Goal: Check status: Check status

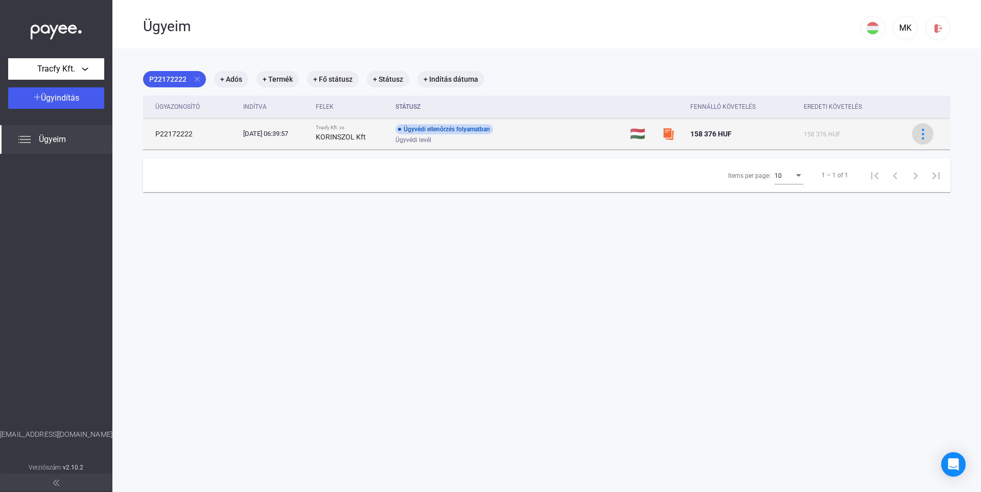
click at [919, 137] on img at bounding box center [922, 134] width 11 height 11
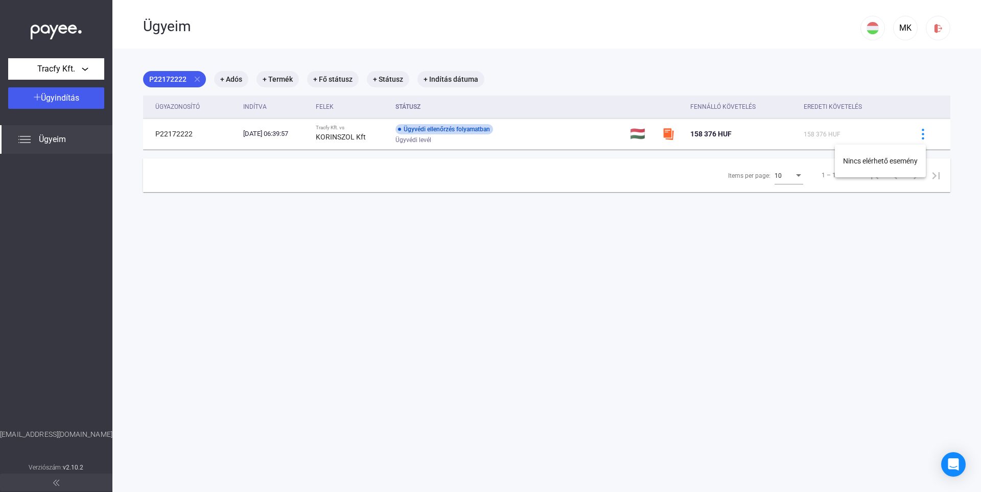
click at [412, 223] on div at bounding box center [490, 246] width 981 height 492
click at [200, 79] on mat-icon "close" at bounding box center [197, 79] width 9 height 9
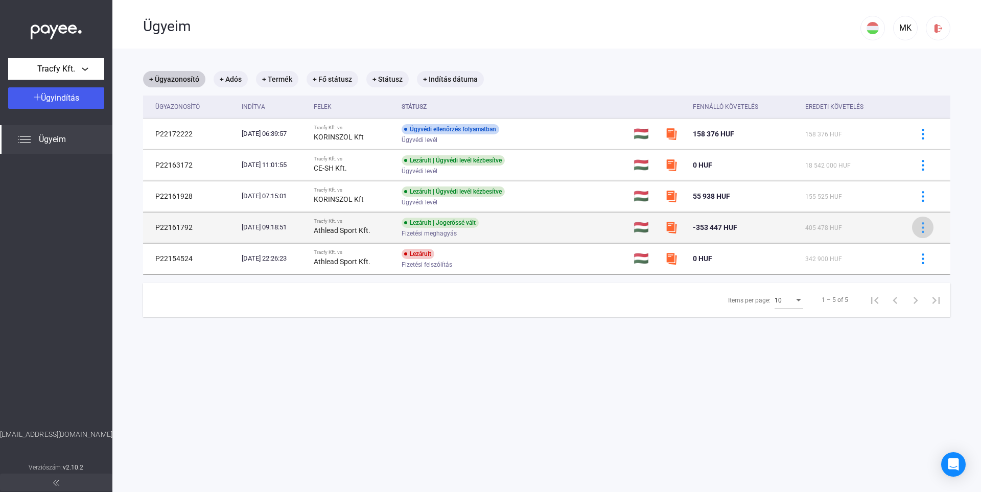
click at [917, 231] on img at bounding box center [922, 227] width 11 height 11
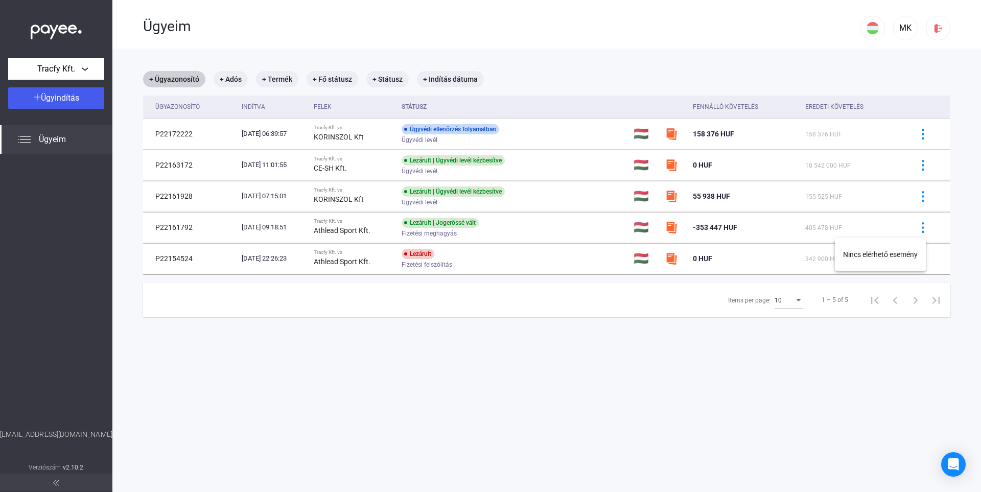
click at [578, 226] on div at bounding box center [490, 246] width 981 height 492
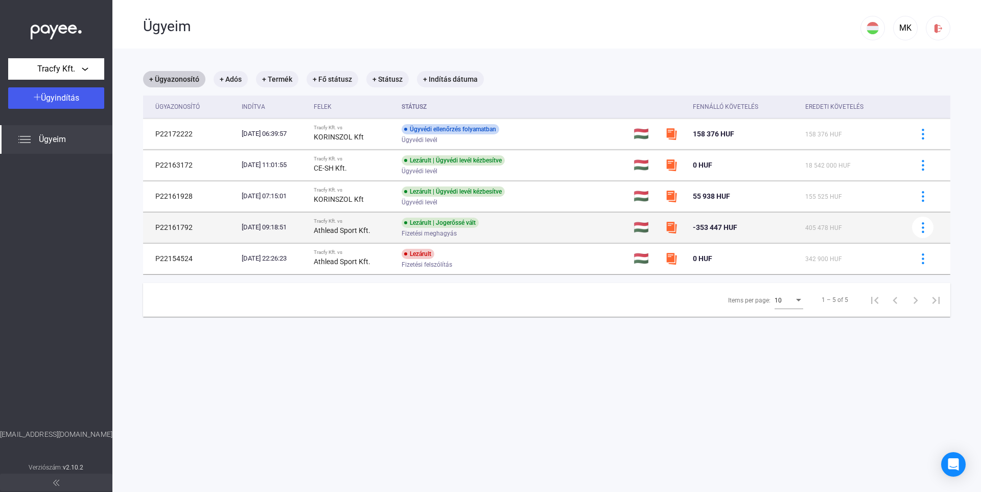
click at [181, 227] on td "P22161792" at bounding box center [190, 227] width 95 height 31
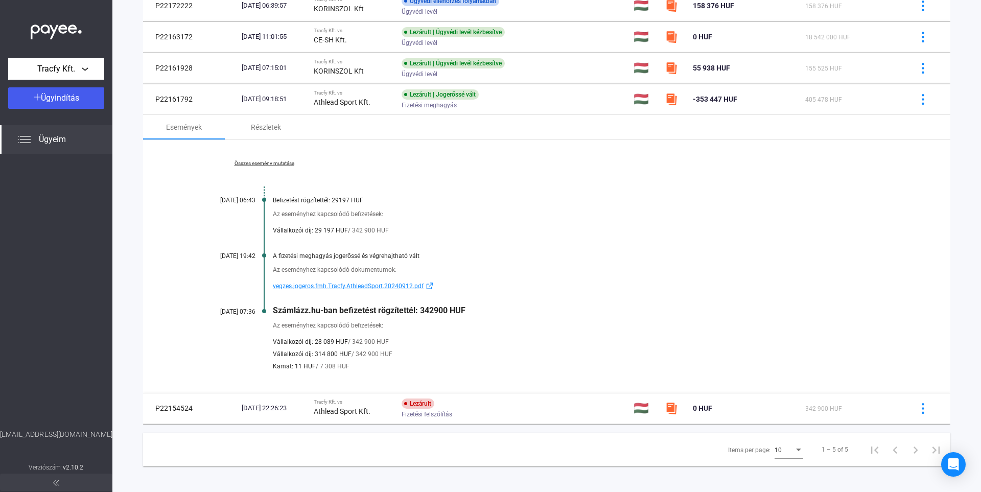
scroll to position [133, 0]
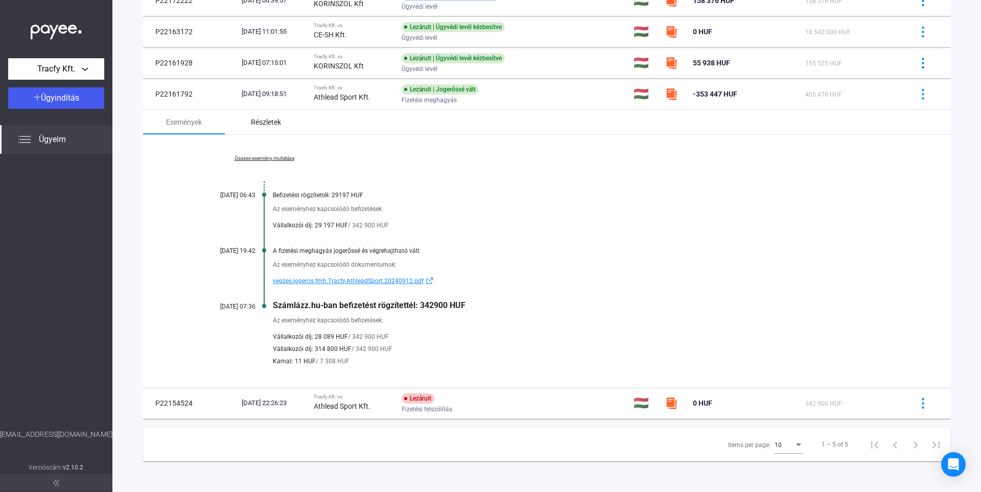
click at [256, 127] on div "Részletek" at bounding box center [266, 122] width 30 height 12
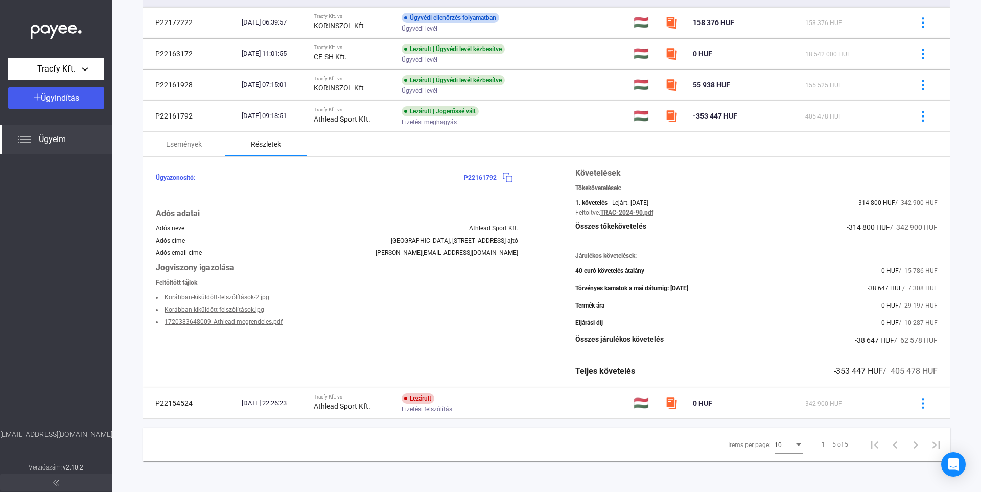
scroll to position [27, 0]
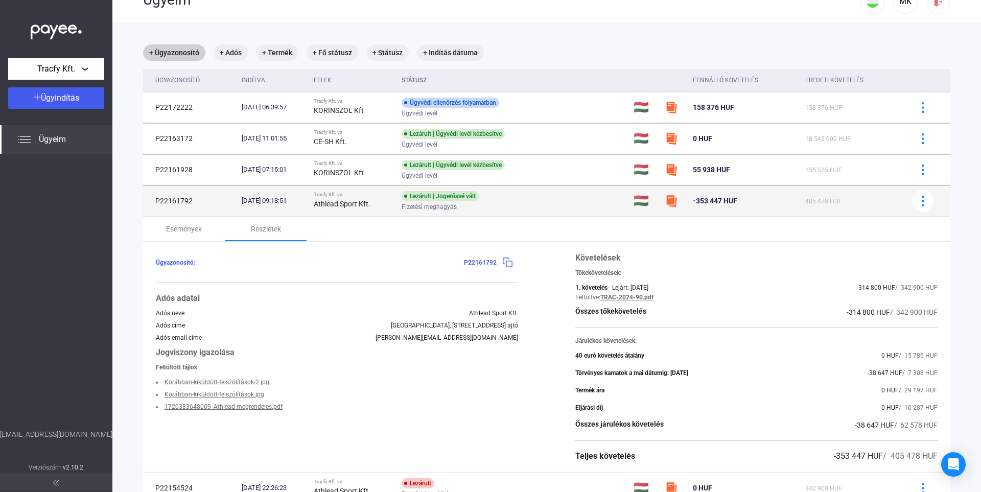
click at [197, 200] on td "P22161792" at bounding box center [190, 200] width 95 height 31
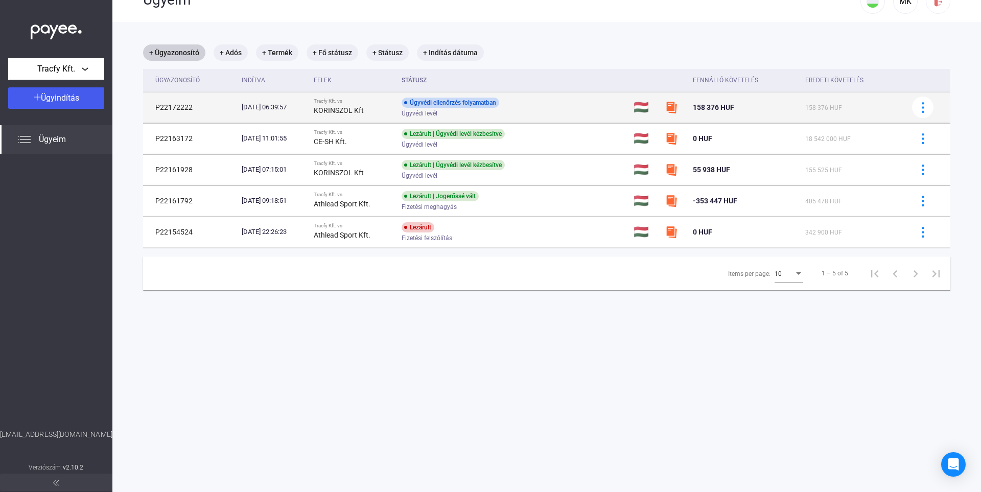
click at [243, 116] on td "[DATE] 06:39:57" at bounding box center [274, 107] width 72 height 31
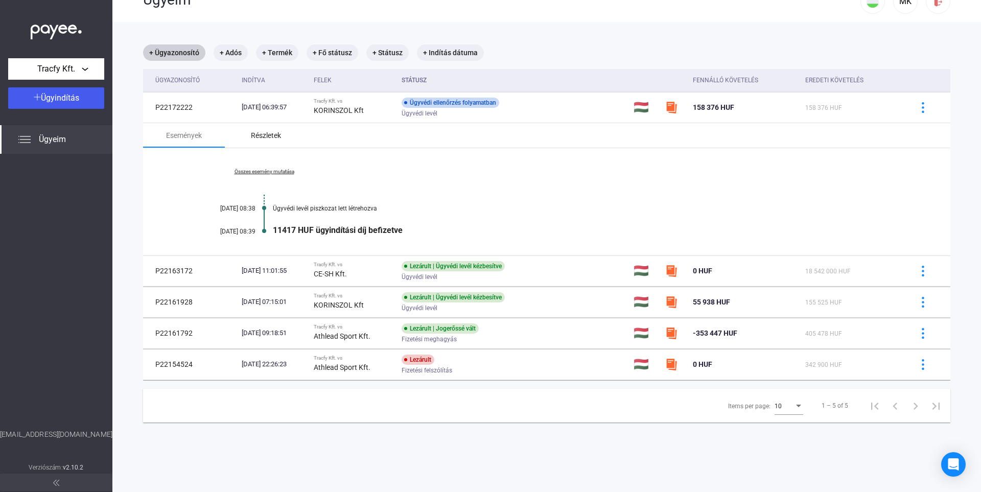
click at [271, 131] on div "Részletek" at bounding box center [266, 135] width 30 height 12
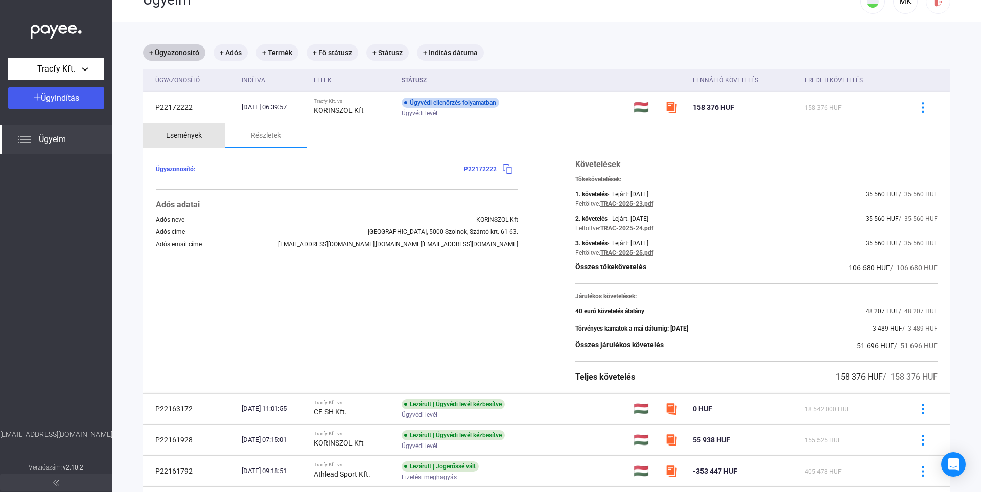
click at [203, 134] on div "Események" at bounding box center [184, 135] width 82 height 25
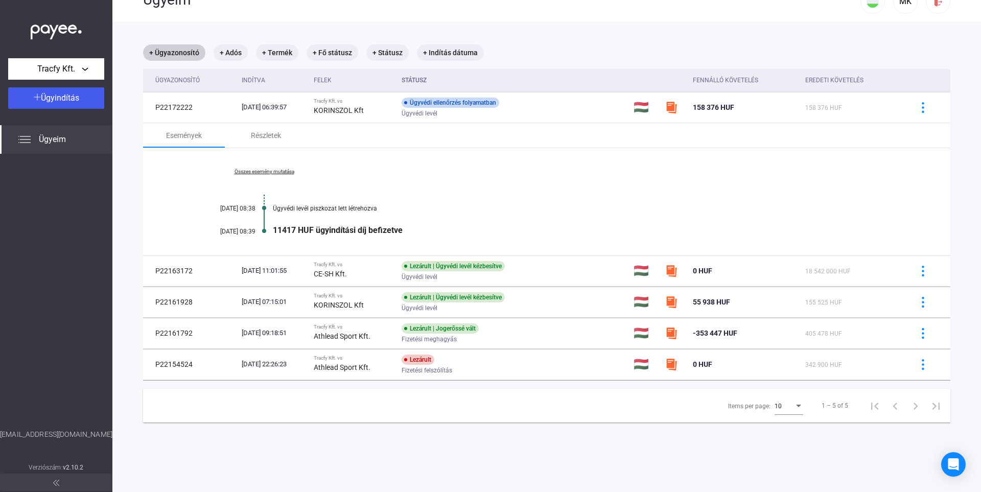
click at [284, 171] on link "Összes esemény mutatása" at bounding box center [264, 172] width 140 height 6
click at [275, 141] on div "Részletek" at bounding box center [266, 135] width 82 height 25
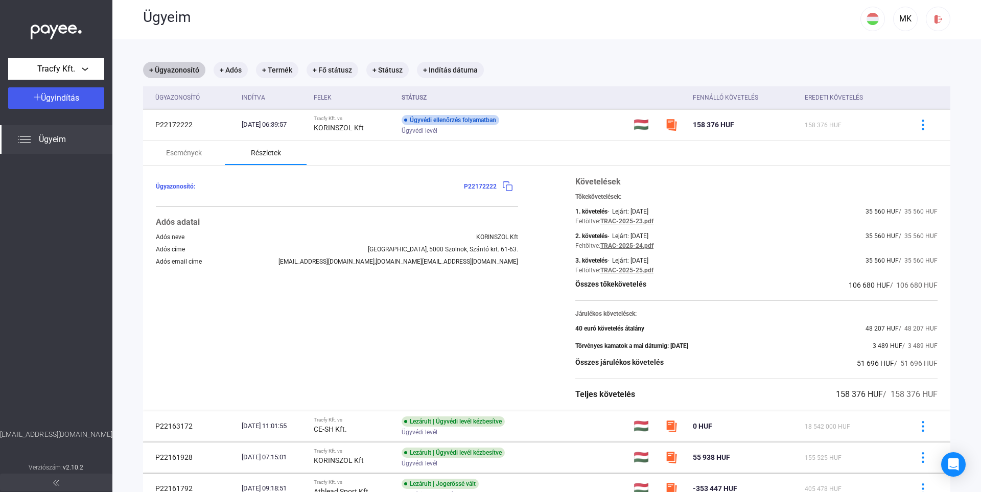
scroll to position [0, 0]
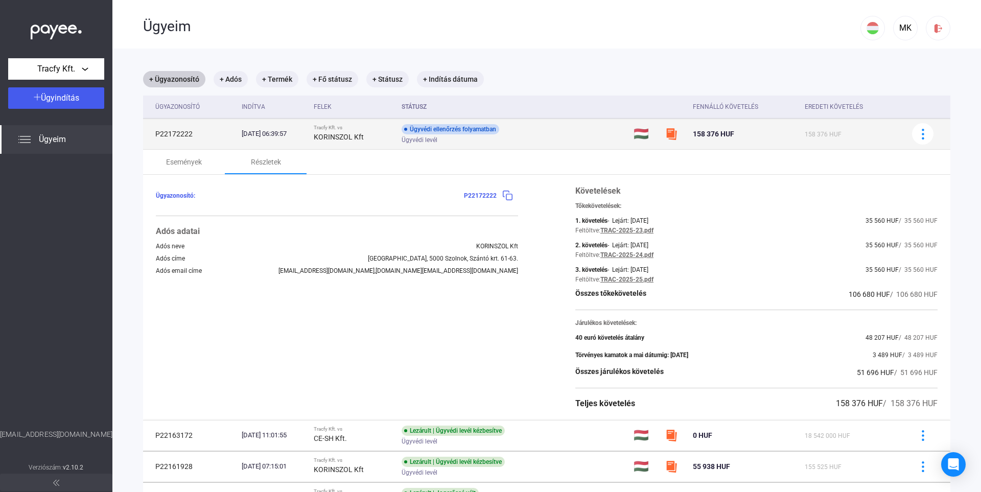
click at [925, 140] on td at bounding box center [926, 134] width 47 height 31
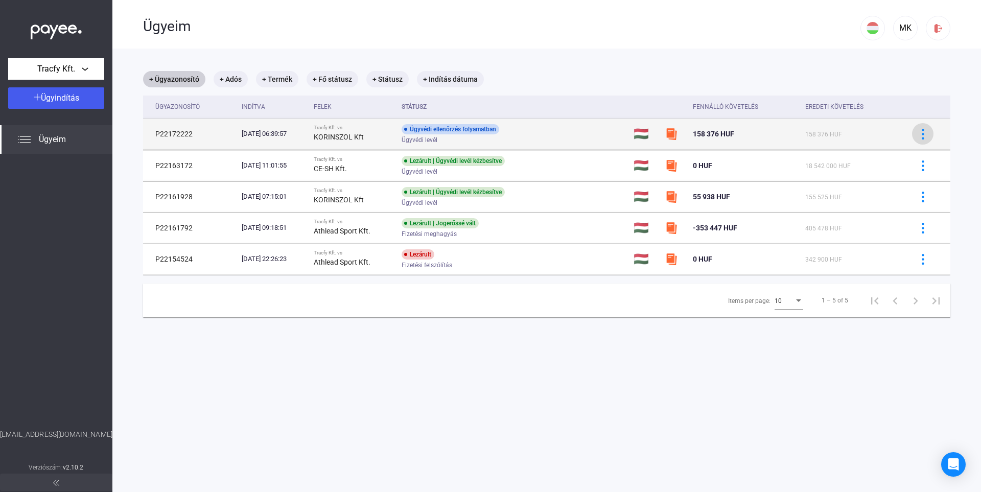
click at [917, 135] on img at bounding box center [922, 134] width 11 height 11
click at [916, 135] on div at bounding box center [490, 246] width 981 height 492
click at [169, 144] on td "P22172222" at bounding box center [190, 134] width 95 height 31
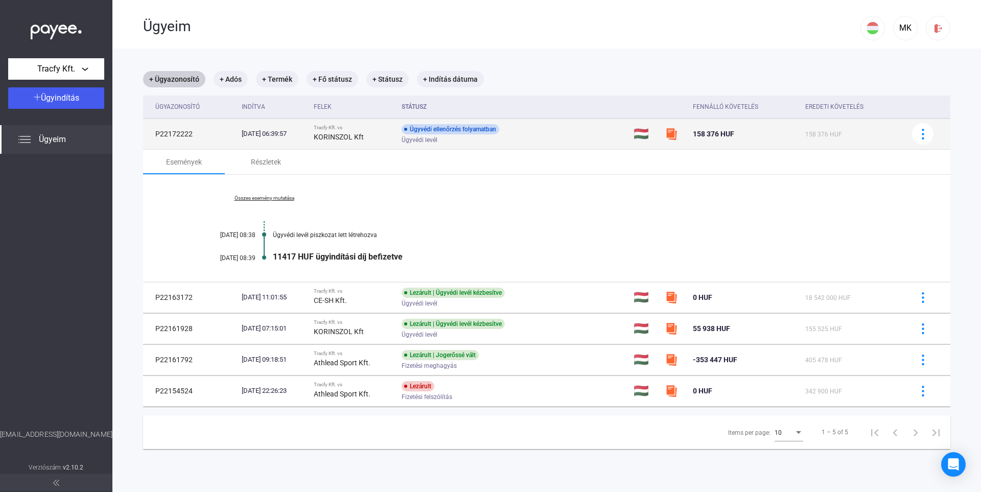
click at [492, 124] on td "Ügyvédi ellenőrzés folyamatban Ügyvédi levél" at bounding box center [513, 134] width 232 height 31
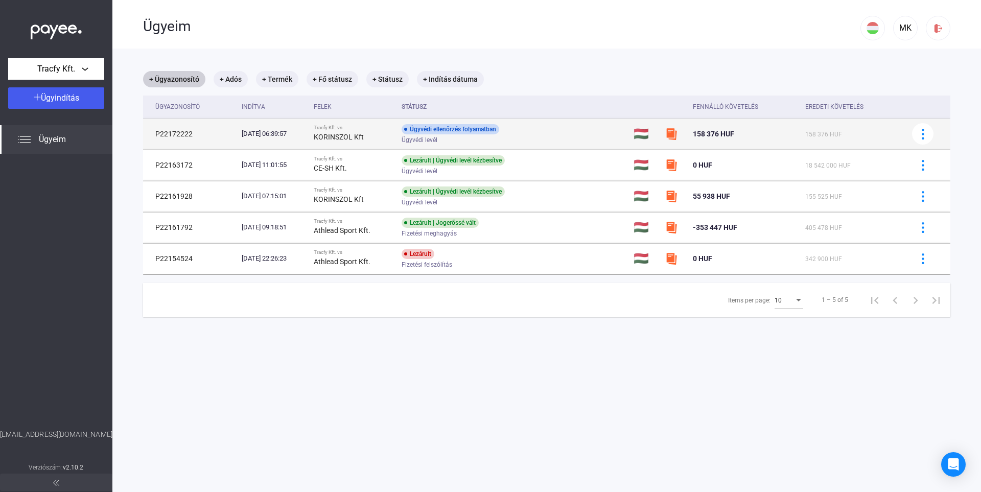
click at [181, 131] on td "P22172222" at bounding box center [190, 134] width 95 height 31
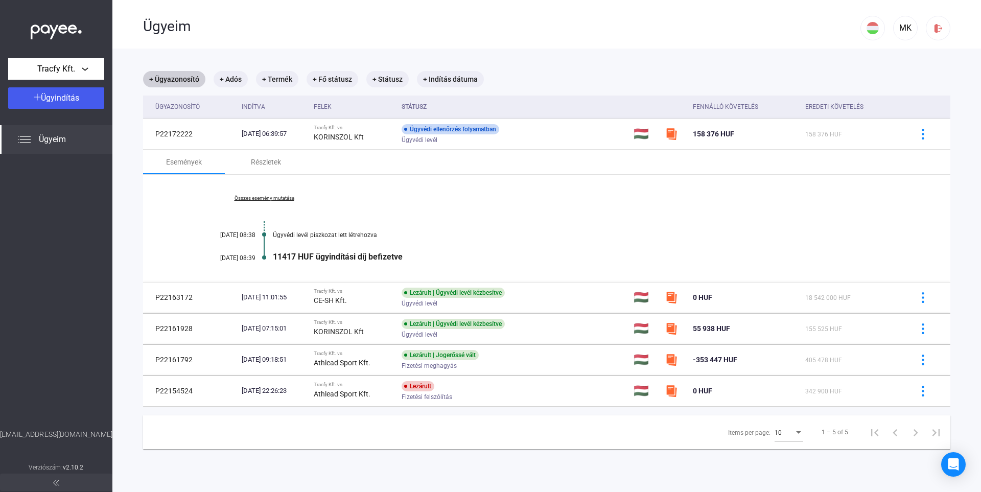
click at [59, 135] on span "Ügyeim" at bounding box center [52, 139] width 27 height 12
click at [897, 29] on div "MK" at bounding box center [905, 28] width 17 height 12
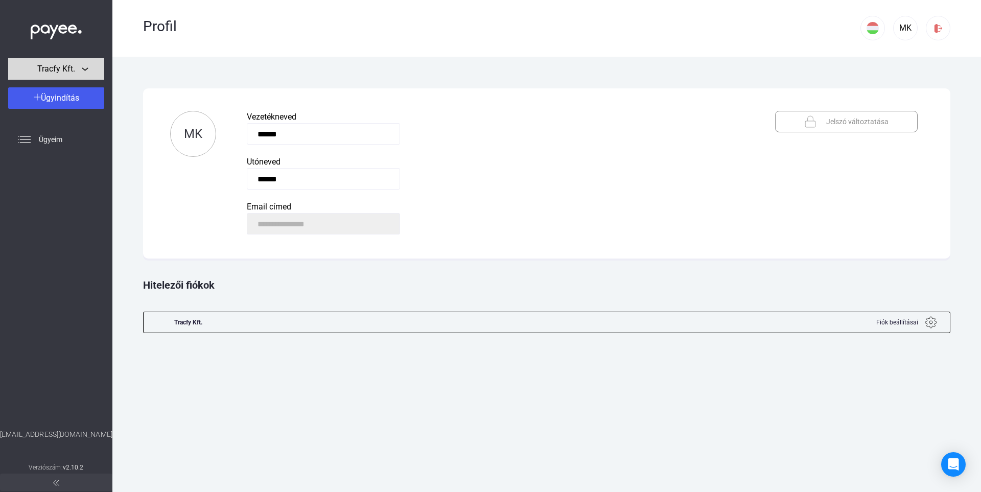
click at [78, 65] on div "Tracfy Kft." at bounding box center [56, 69] width 90 height 13
click at [206, 56] on div at bounding box center [490, 246] width 981 height 492
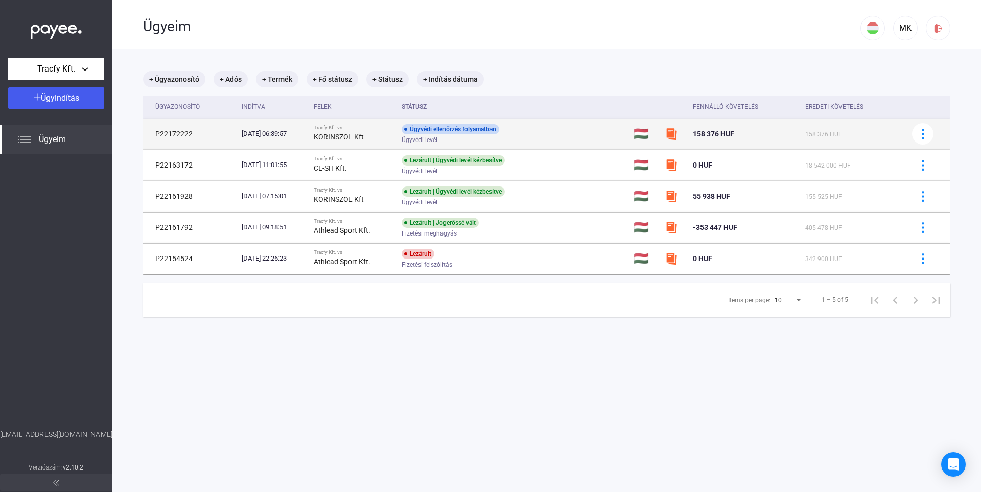
click at [286, 134] on div "[DATE] 06:39:57" at bounding box center [274, 134] width 64 height 10
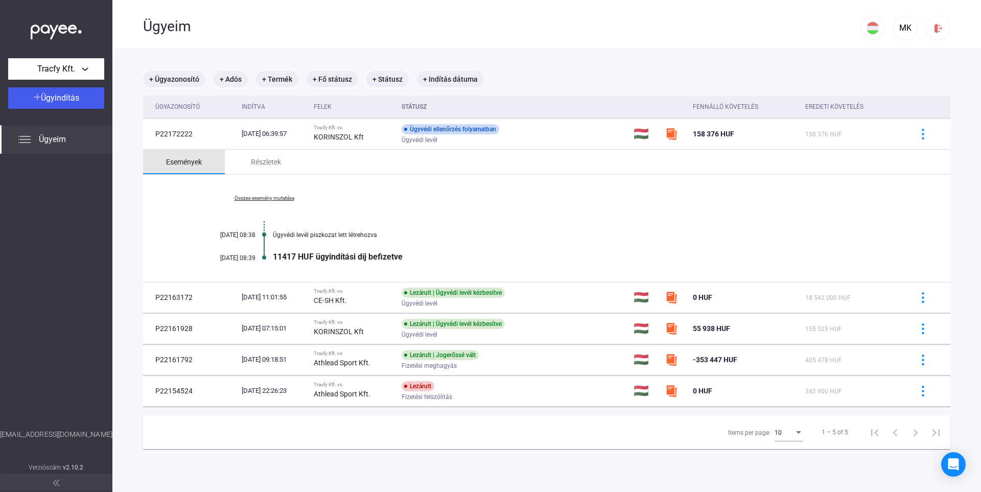
click at [193, 163] on div "Események" at bounding box center [184, 162] width 36 height 12
click at [255, 195] on link "Összes esemény mutatása" at bounding box center [264, 198] width 140 height 6
click at [292, 255] on div "11417 HUF ügyindítási díj befizetve" at bounding box center [586, 257] width 626 height 10
click at [302, 214] on div "Kevesebb esemény mutatása [DATE] 08:38 Ügyvédi levél piszkozat lett létrehozva …" at bounding box center [546, 228] width 807 height 107
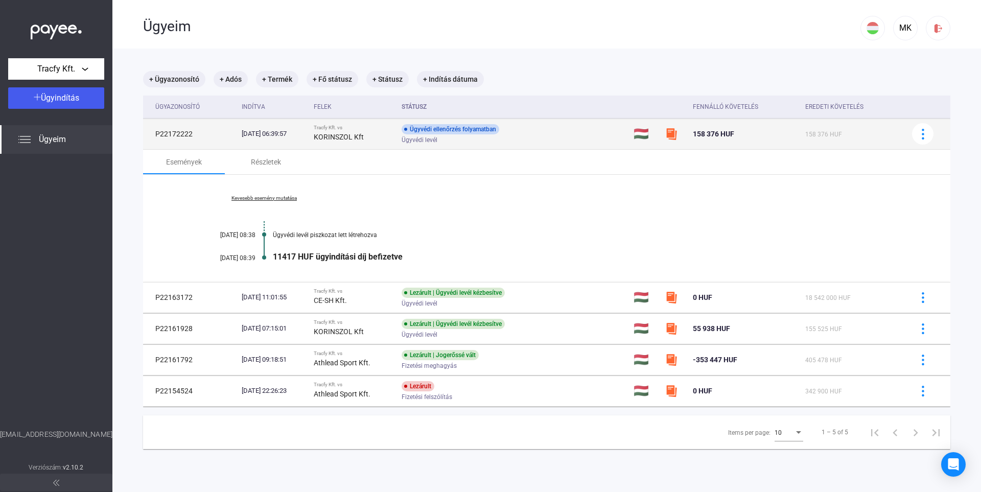
click at [416, 133] on div "Ügyvédi ellenőrzés folyamatban Ügyvédi levél" at bounding box center [483, 134] width 163 height 20
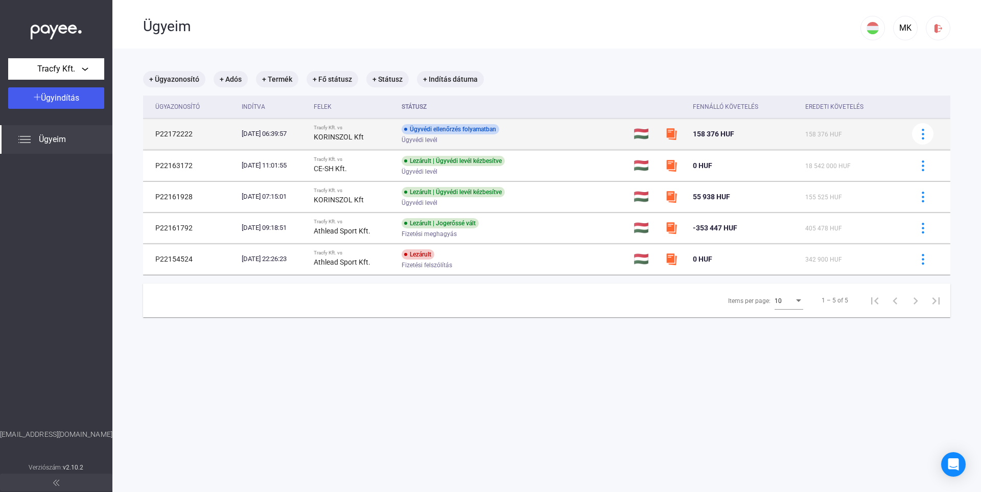
click at [361, 133] on strong "KORINSZOL Kft" at bounding box center [339, 137] width 50 height 8
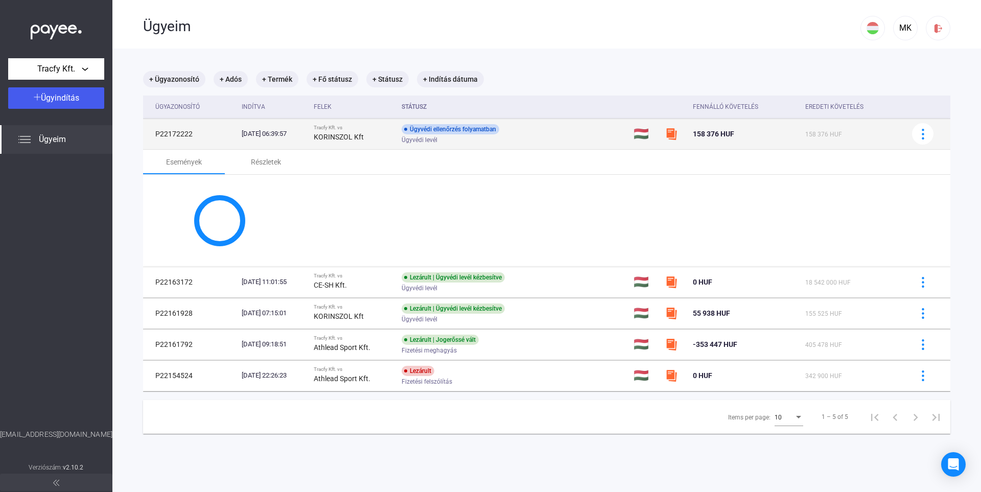
click at [437, 140] on span "Ügyvédi levél" at bounding box center [420, 140] width 36 height 12
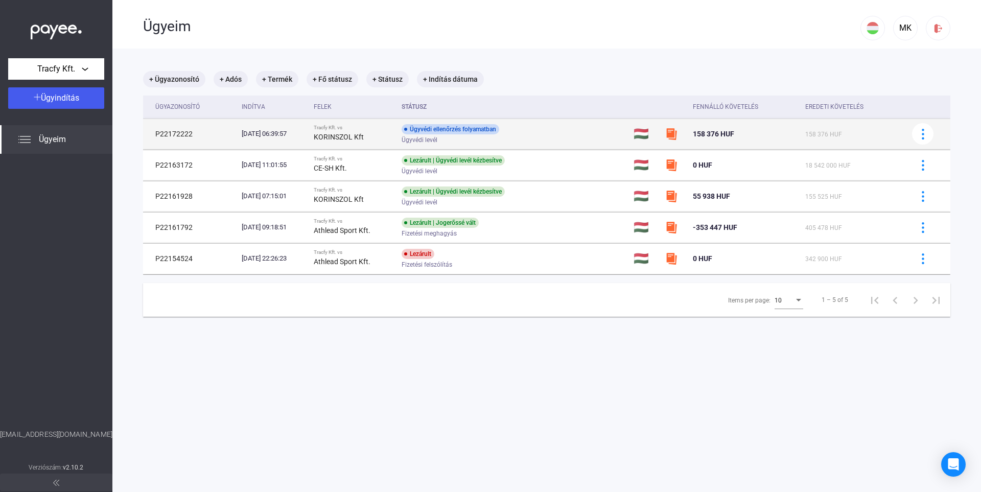
click at [709, 137] on span "158 376 HUF" at bounding box center [713, 134] width 41 height 8
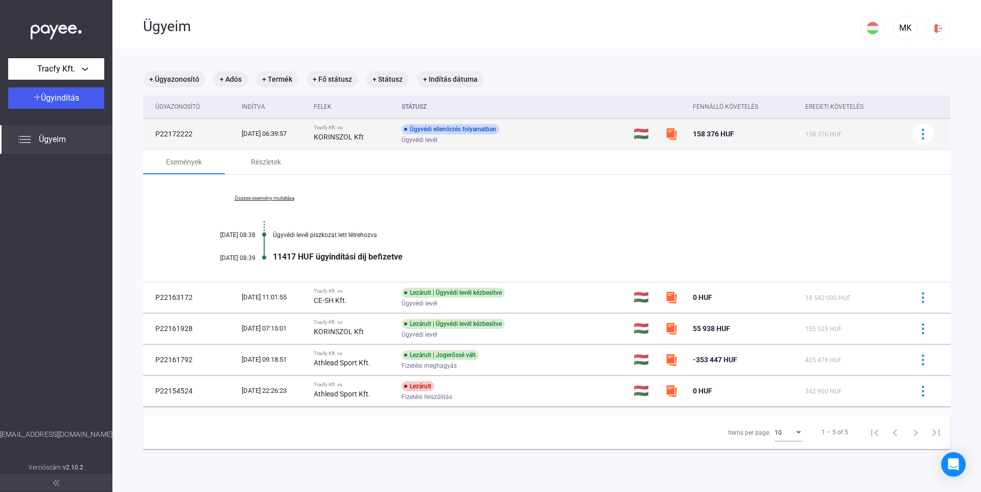
click at [674, 136] on img at bounding box center [671, 134] width 12 height 12
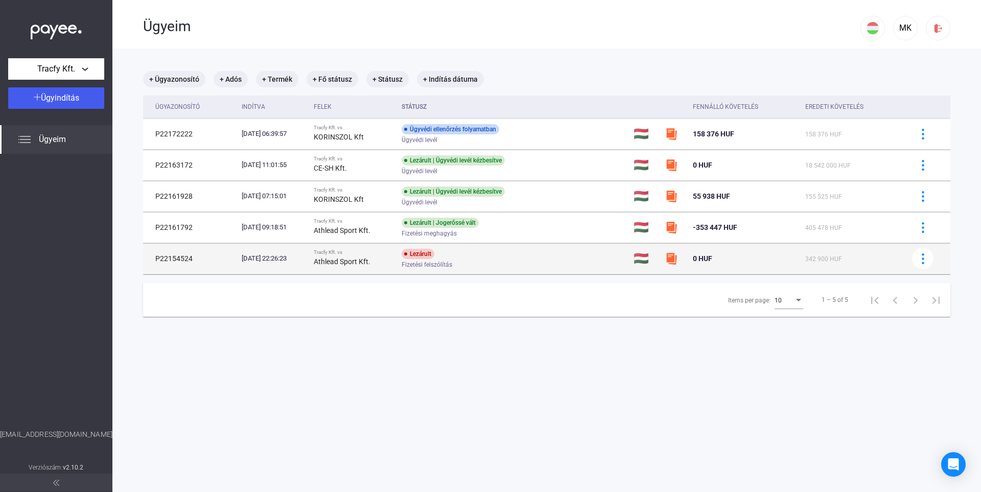
click at [305, 261] on div "[DATE] 22:26:23" at bounding box center [274, 258] width 64 height 10
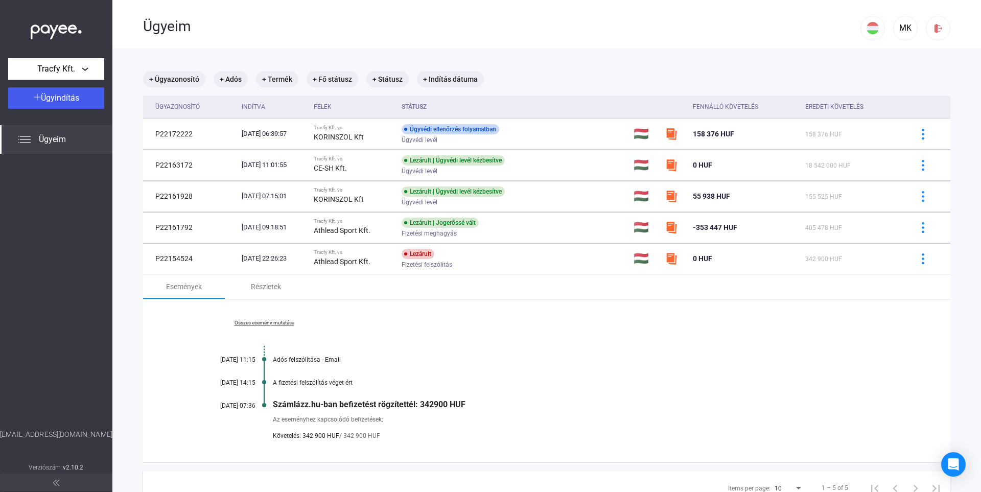
click at [273, 321] on link "Összes esemény mutatása" at bounding box center [264, 323] width 140 height 6
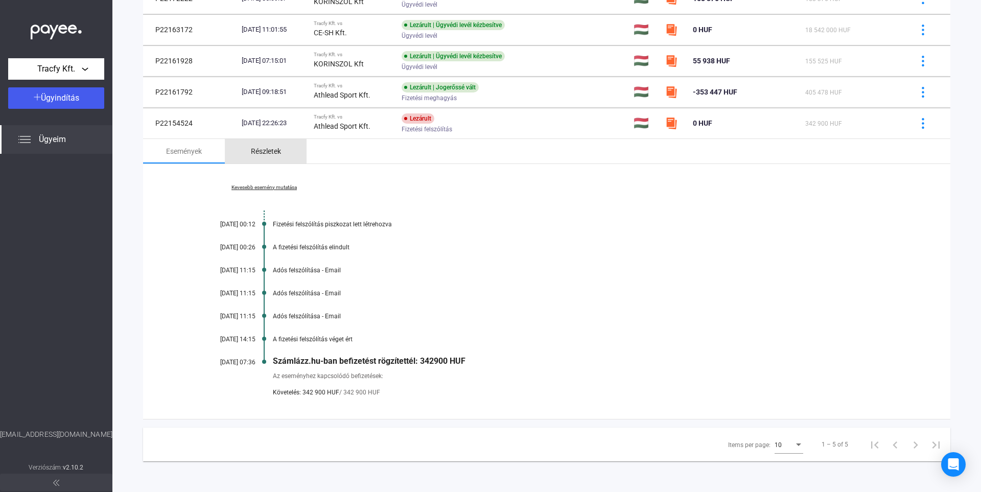
click at [274, 149] on div "Részletek" at bounding box center [266, 151] width 30 height 12
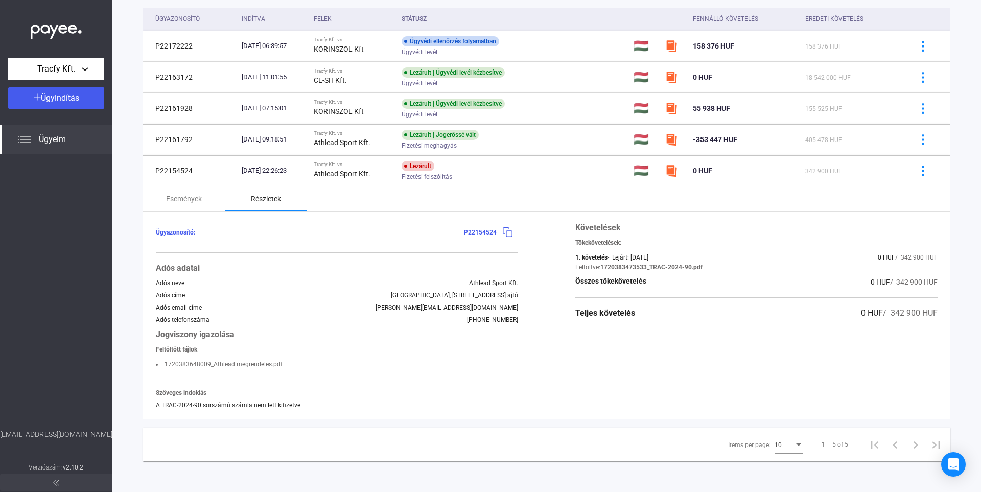
scroll to position [3, 0]
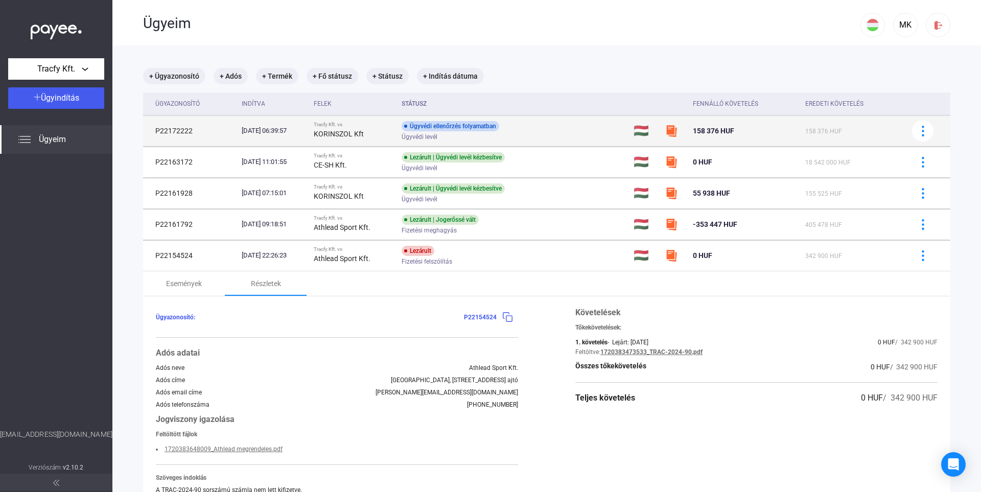
click at [384, 120] on td "Tracfy Kft. vs KORINSZOL Kft" at bounding box center [354, 130] width 88 height 31
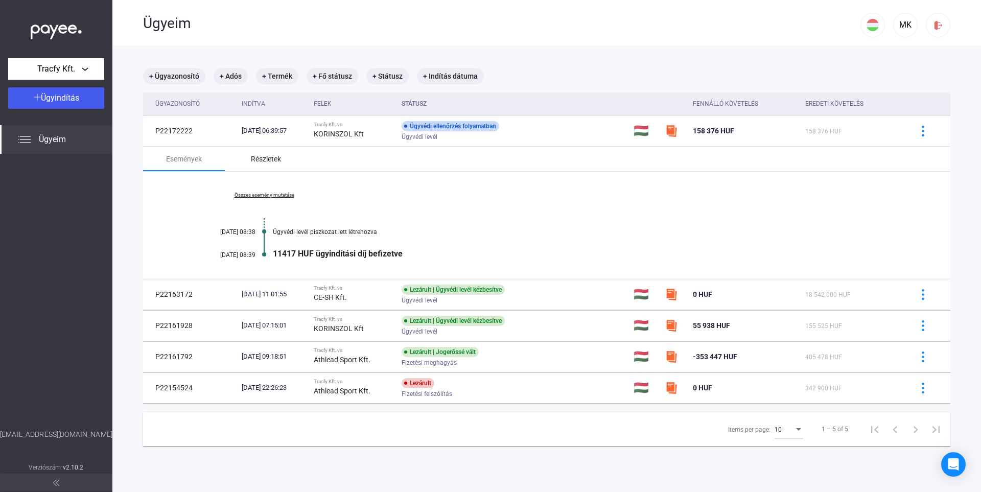
click at [270, 150] on div "Részletek" at bounding box center [266, 159] width 82 height 25
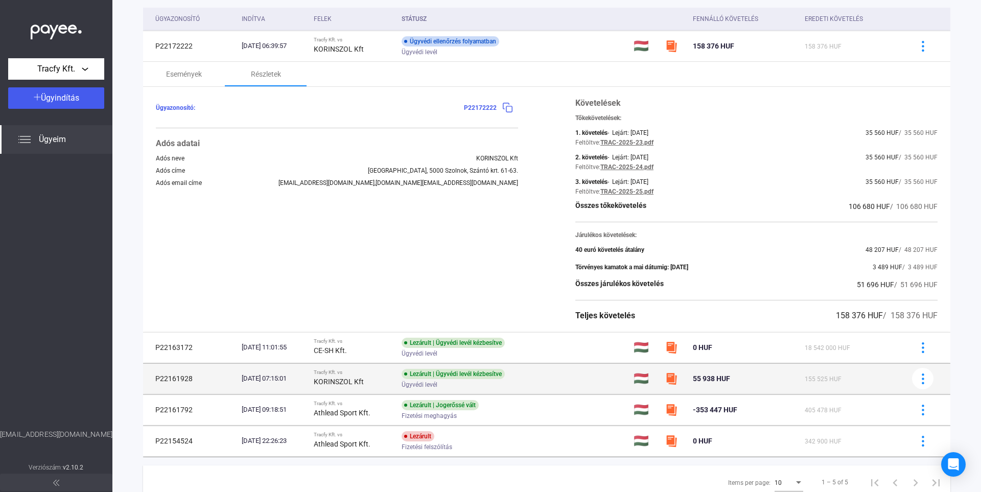
click at [338, 384] on strong "KORINSZOL Kft" at bounding box center [339, 382] width 50 height 8
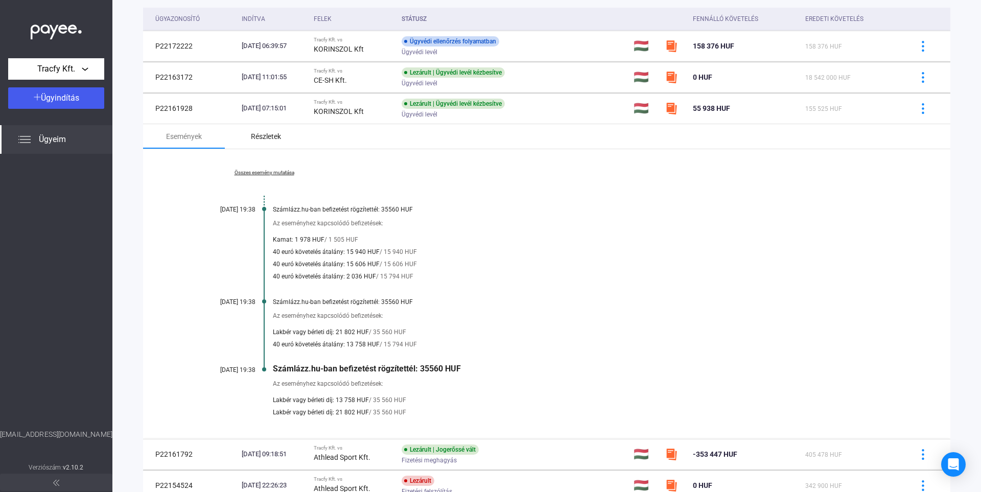
click at [265, 137] on div "Részletek" at bounding box center [266, 136] width 30 height 12
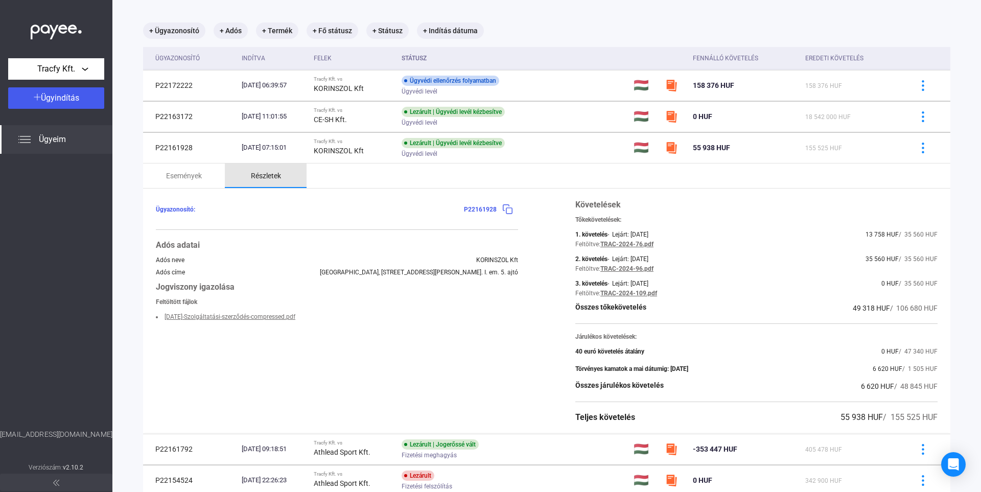
scroll to position [88, 0]
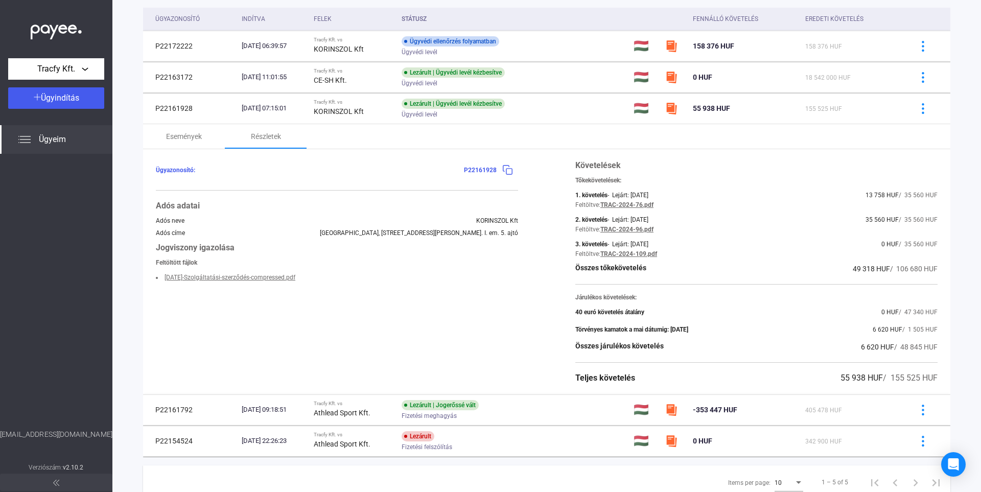
click at [266, 278] on link "[DATE]-Szolgáltatási-szerződés-compressed.pdf" at bounding box center [229, 277] width 131 height 7
